Goal: Task Accomplishment & Management: Manage account settings

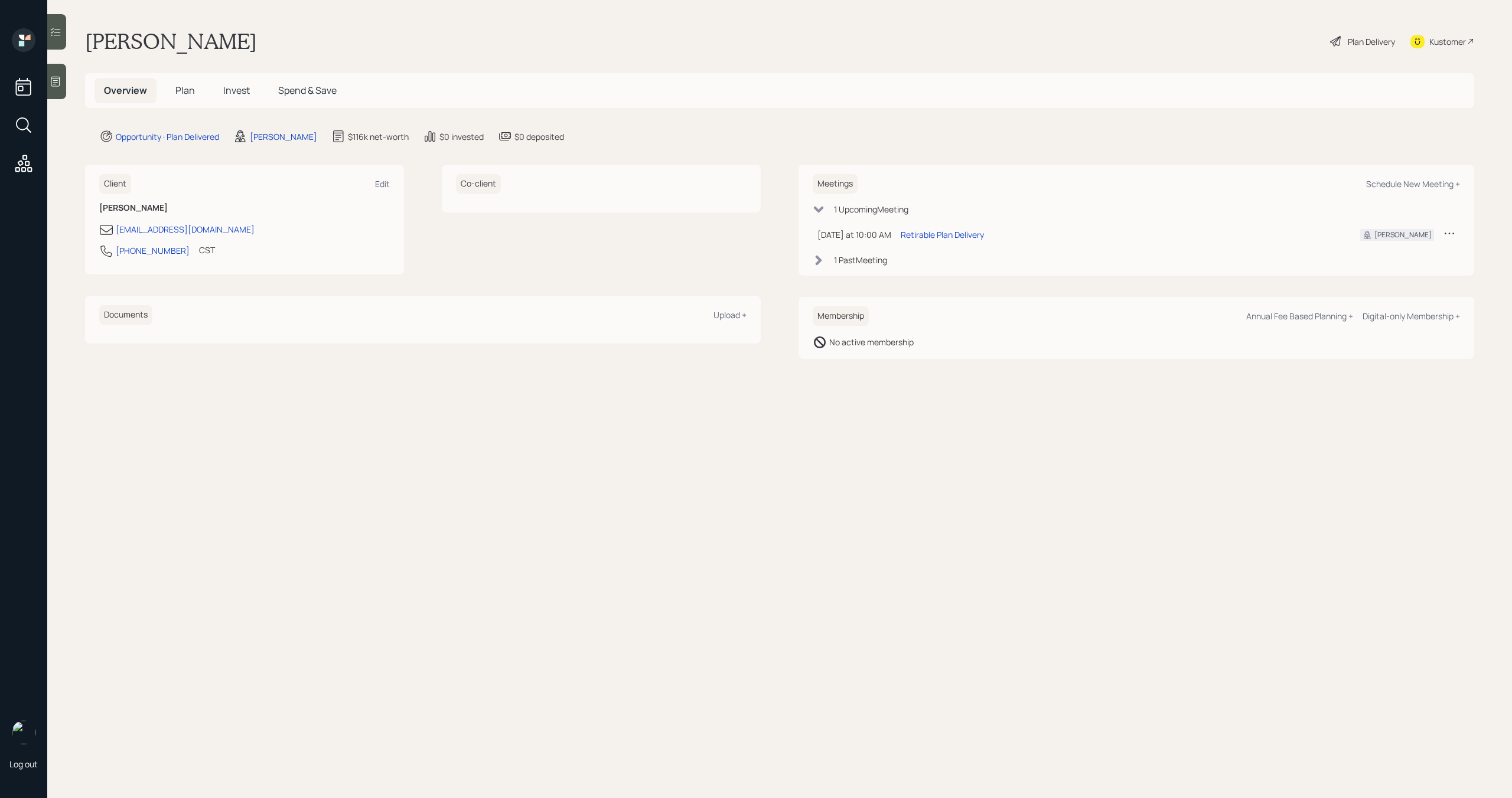
click at [189, 94] on span "Plan" at bounding box center [185, 90] width 20 height 13
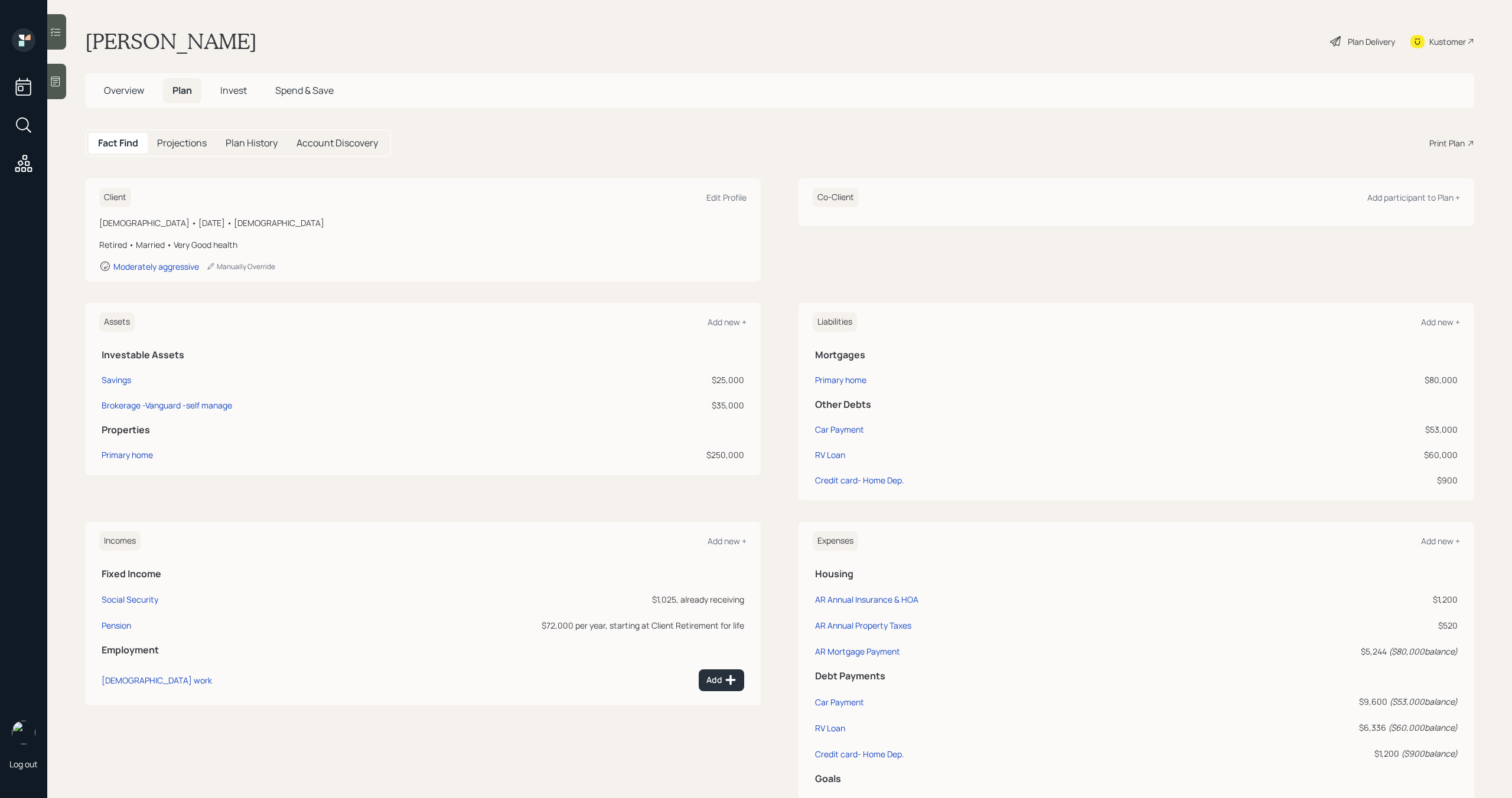
click at [190, 94] on span "Plan" at bounding box center [182, 90] width 20 height 13
click at [133, 99] on h5 "Overview" at bounding box center [124, 90] width 59 height 25
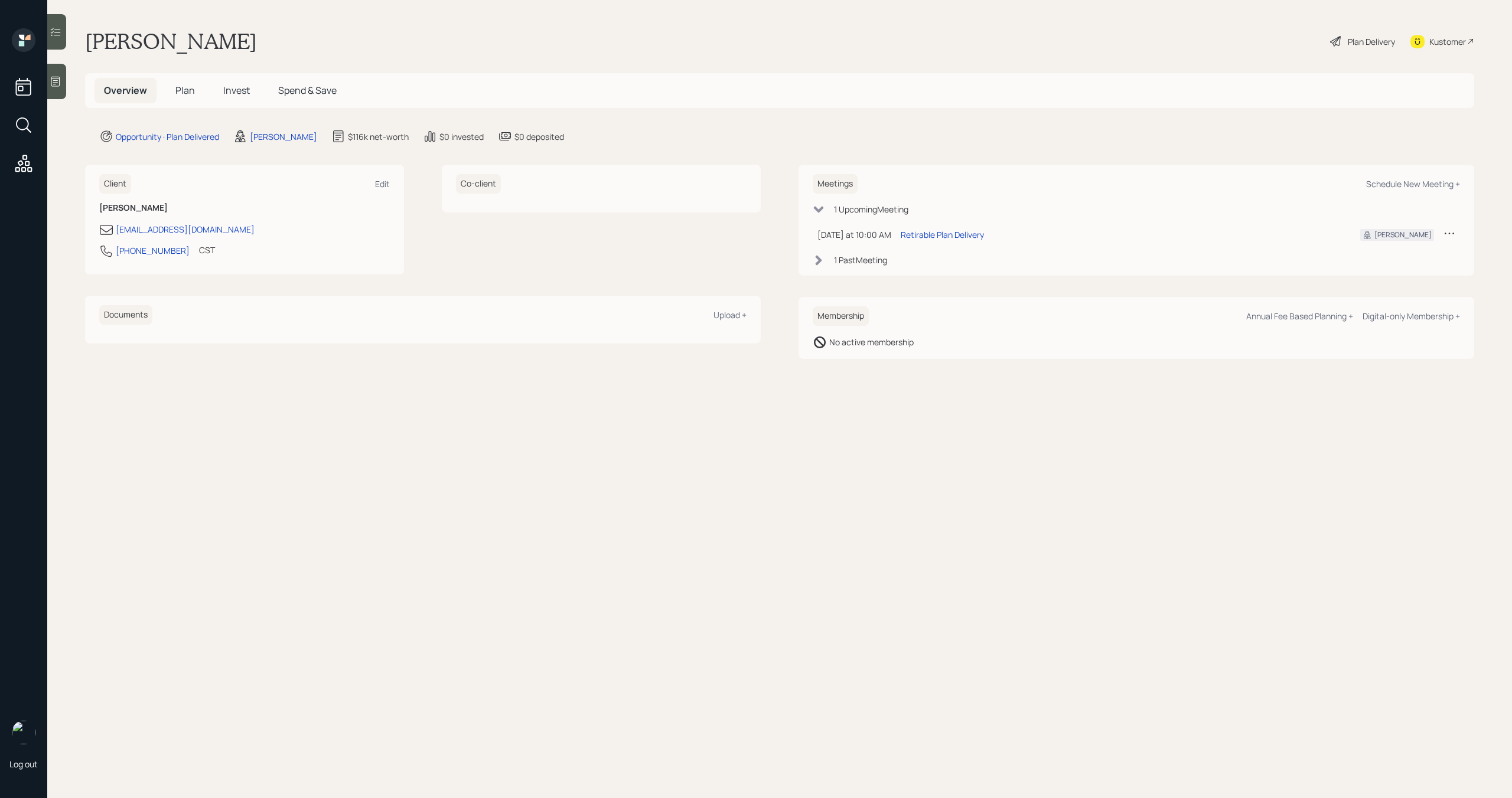
click at [171, 86] on h5 "Plan" at bounding box center [185, 90] width 39 height 25
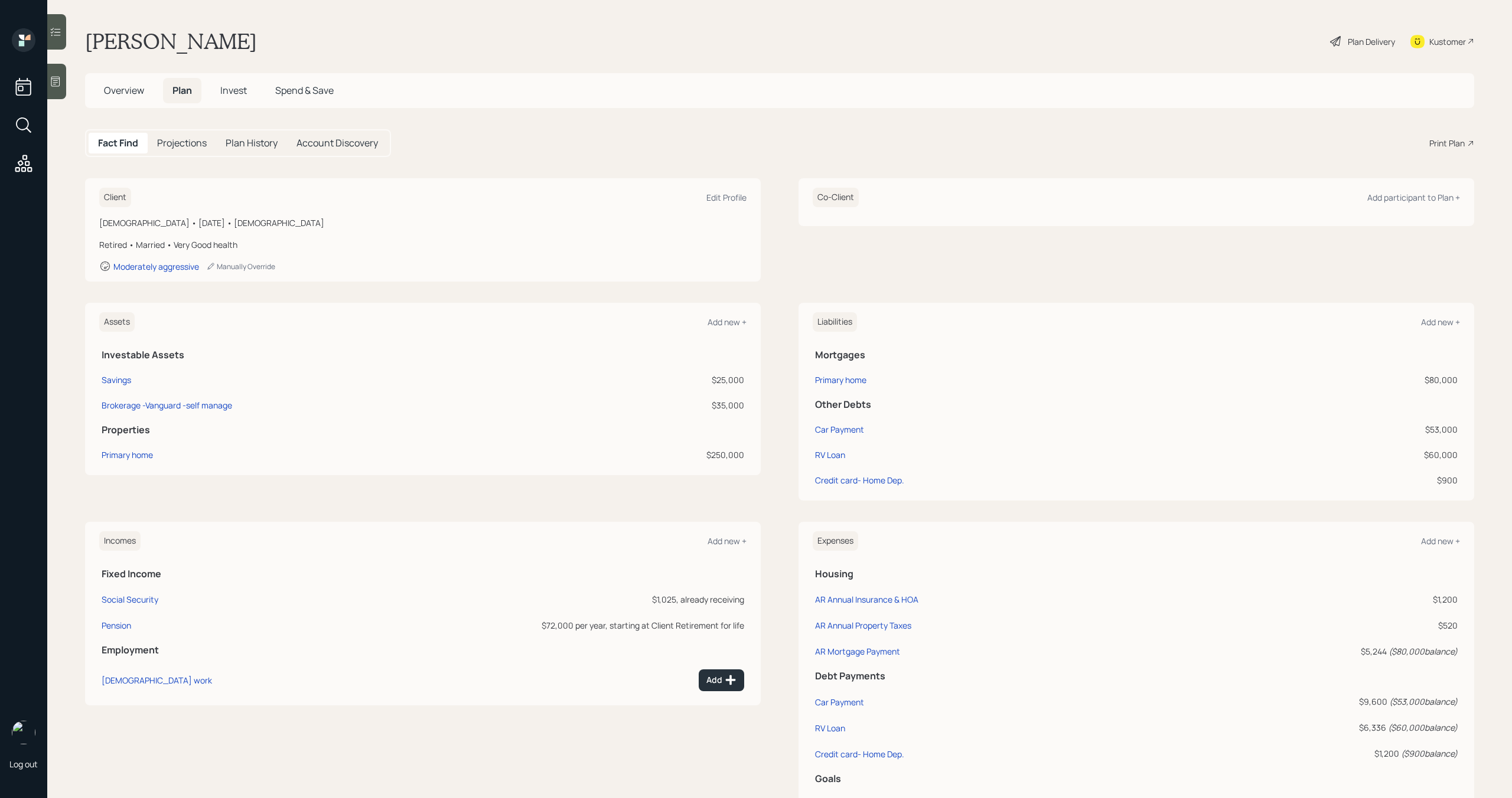
click at [231, 90] on span "Invest" at bounding box center [234, 90] width 27 height 13
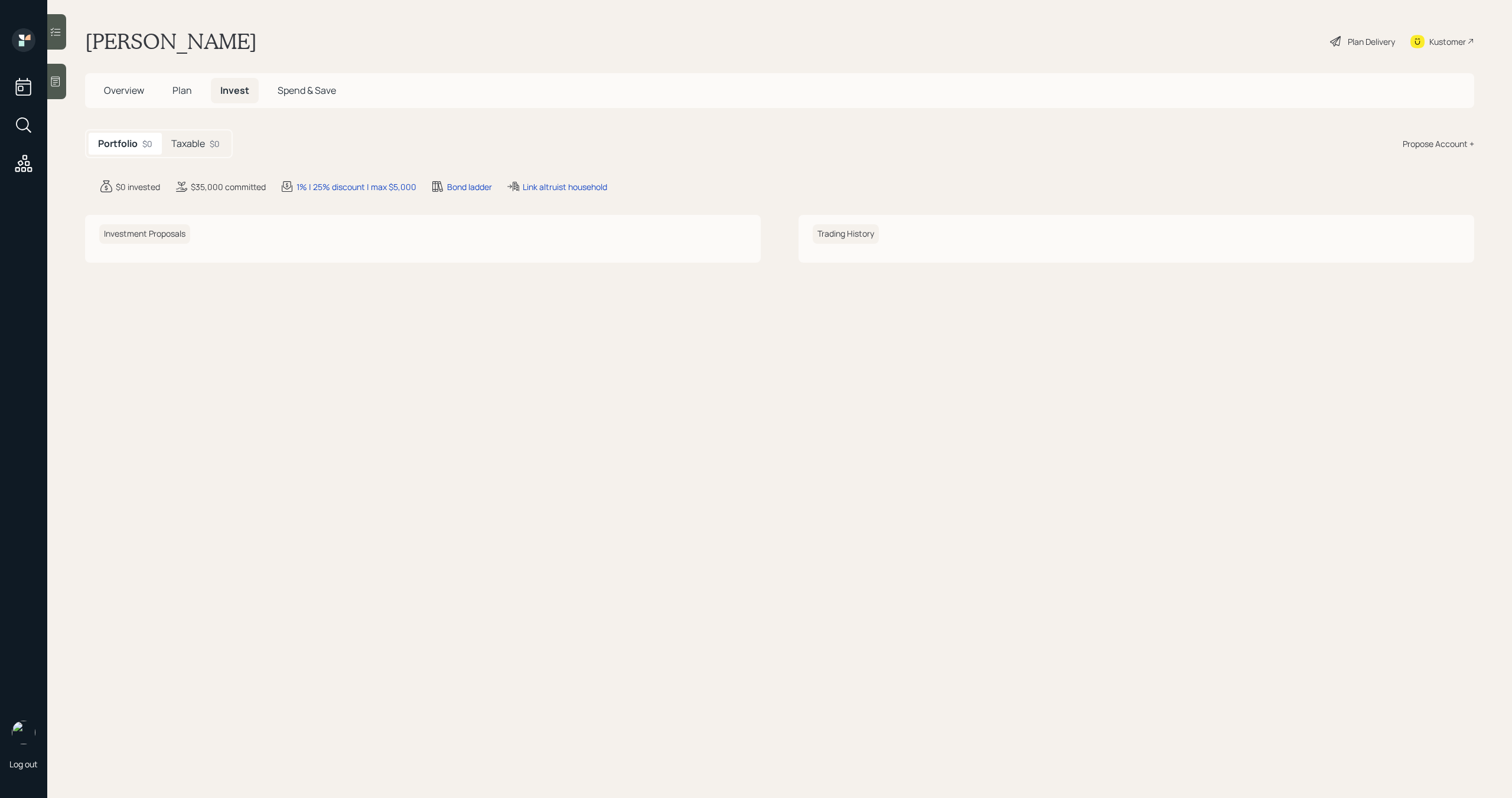
click at [188, 141] on h5 "Taxable" at bounding box center [188, 143] width 34 height 12
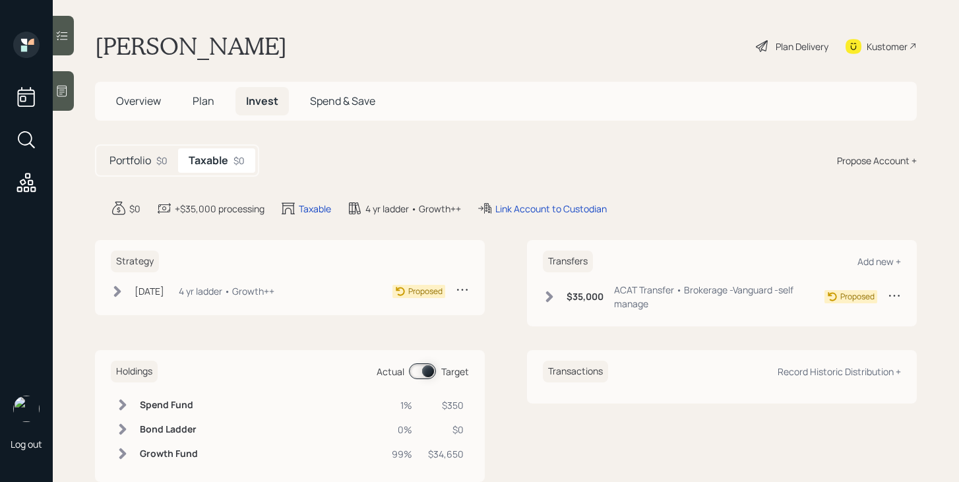
click at [146, 159] on h5 "Portfolio" at bounding box center [130, 160] width 42 height 13
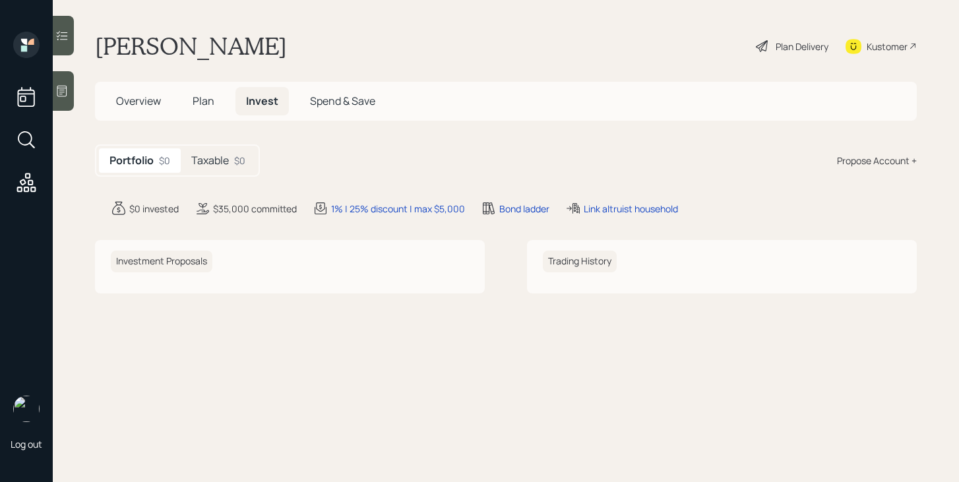
click at [145, 110] on h5 "Overview" at bounding box center [138, 101] width 66 height 28
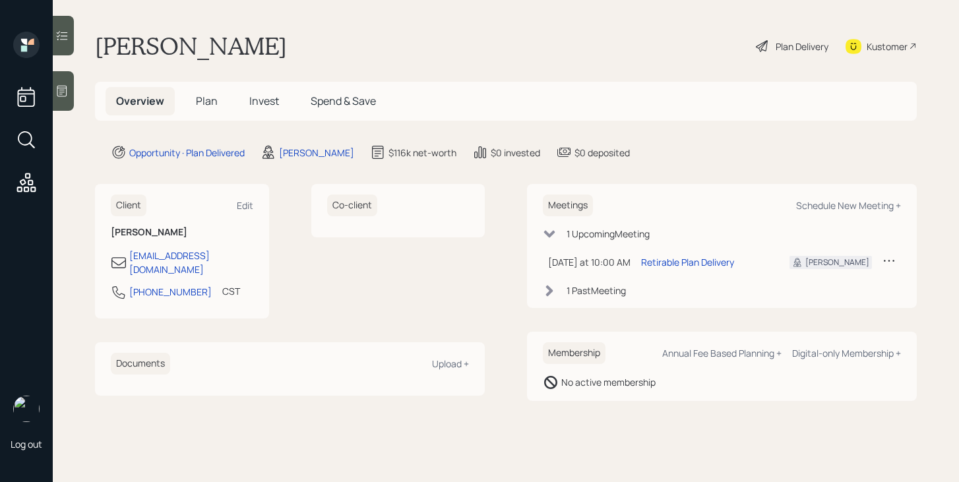
click at [253, 107] on span "Invest" at bounding box center [264, 101] width 30 height 15
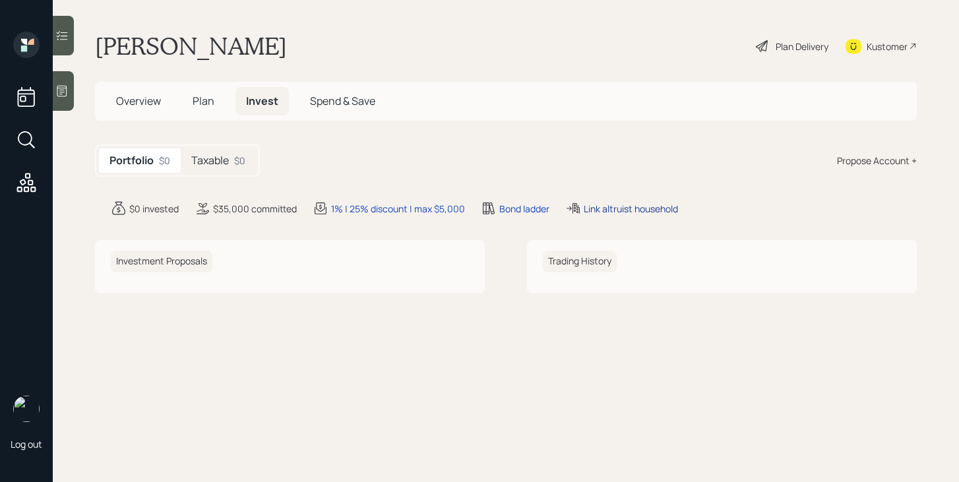
click at [622, 206] on div "Link altruist household" at bounding box center [630, 209] width 94 height 14
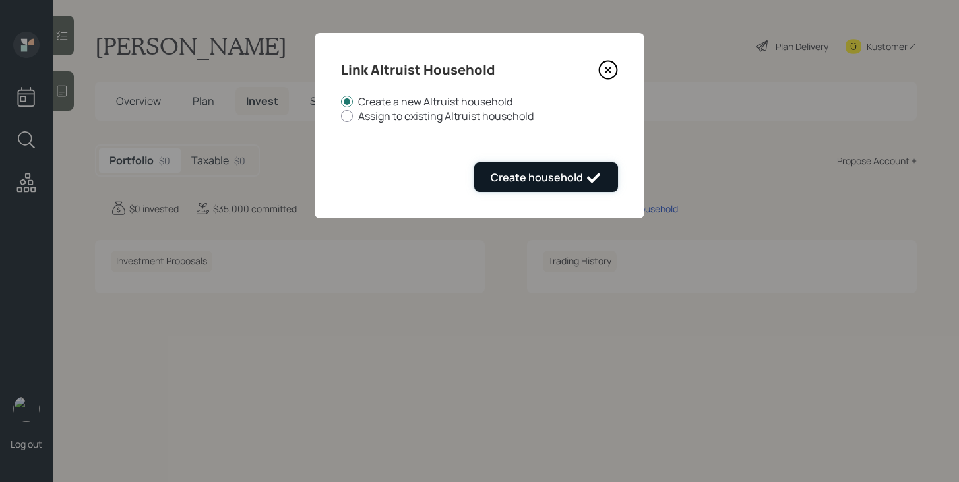
click at [545, 168] on button "Create household" at bounding box center [546, 177] width 144 height 30
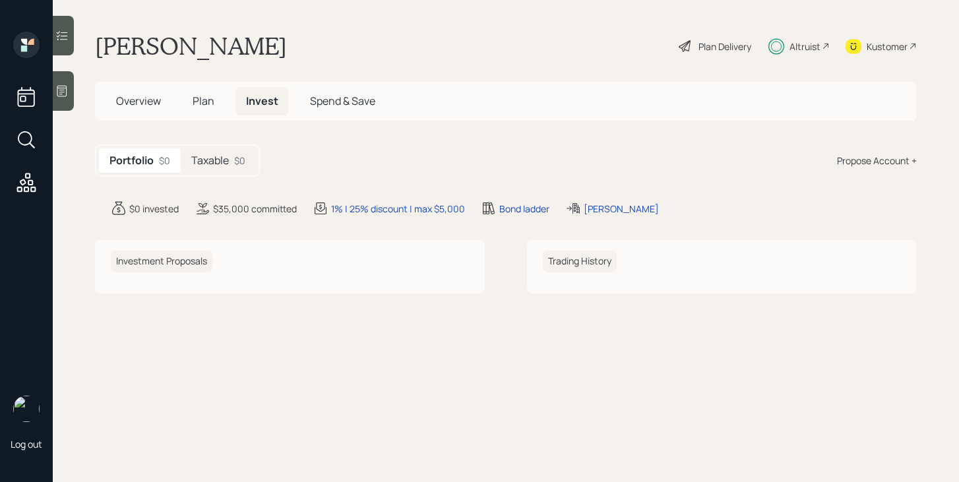
click at [800, 42] on div "Altruist" at bounding box center [804, 47] width 31 height 14
click at [821, 45] on div "Altruist" at bounding box center [798, 46] width 61 height 29
click at [150, 99] on span "Overview" at bounding box center [138, 101] width 45 height 15
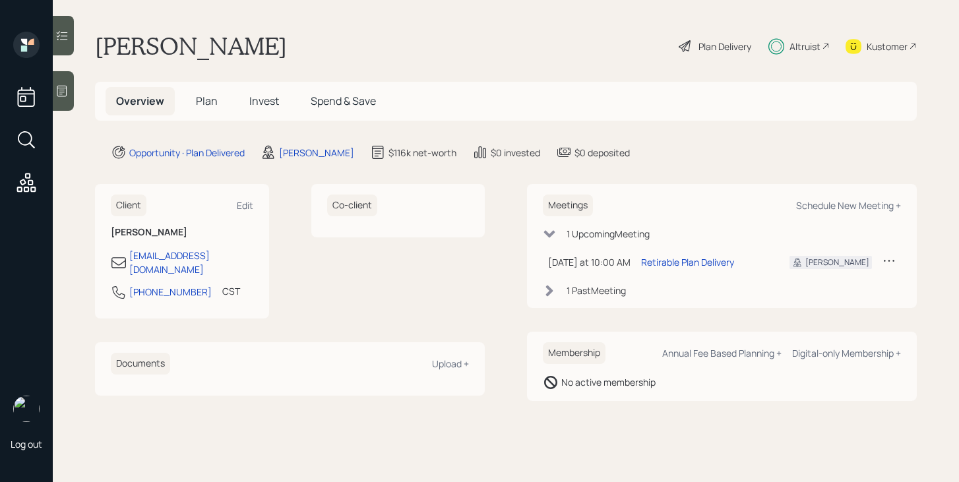
click at [210, 104] on span "Plan" at bounding box center [207, 101] width 22 height 15
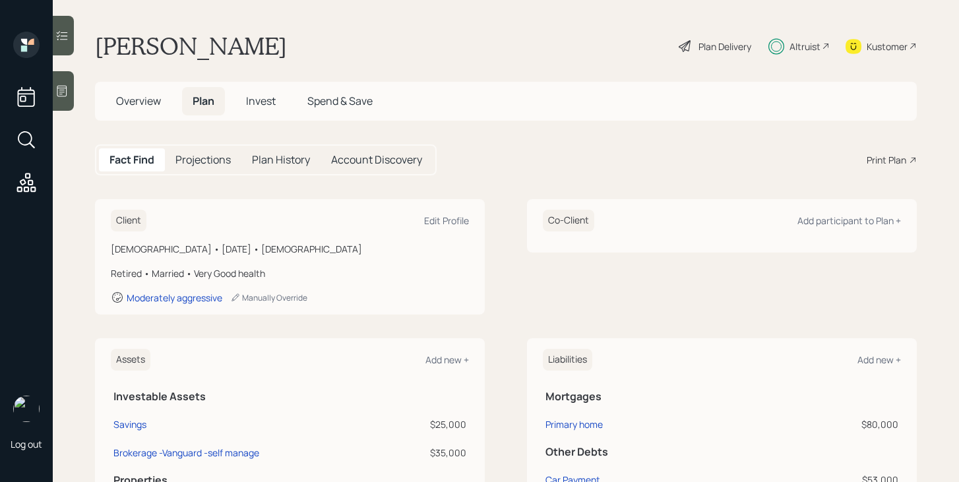
click at [148, 100] on span "Overview" at bounding box center [138, 101] width 45 height 15
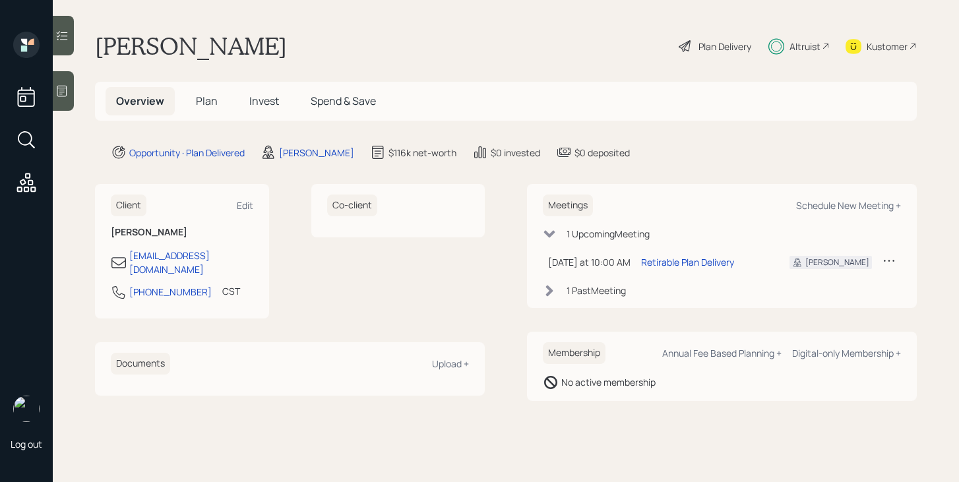
click at [212, 97] on span "Plan" at bounding box center [207, 101] width 22 height 15
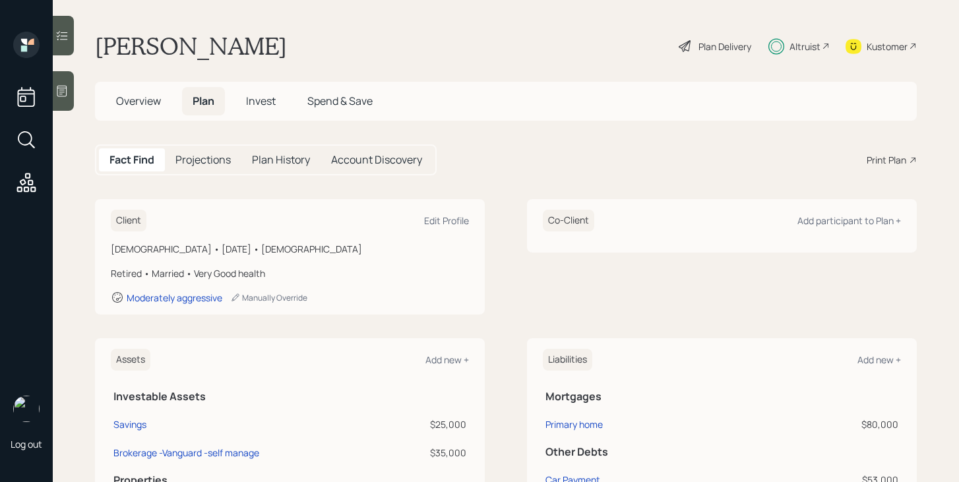
click at [263, 102] on span "Invest" at bounding box center [261, 101] width 30 height 15
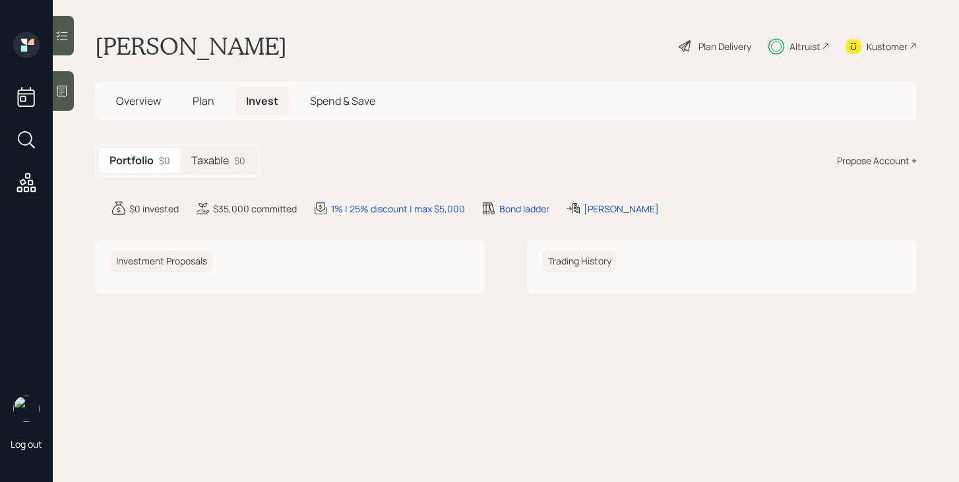
click at [142, 100] on span "Overview" at bounding box center [138, 101] width 45 height 15
